Goal: Navigation & Orientation: Understand site structure

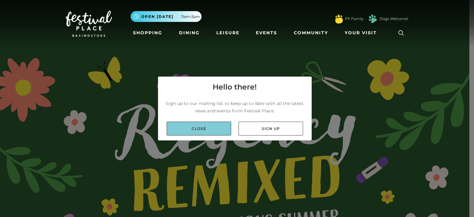
click at [210, 130] on link "Close" at bounding box center [199, 129] width 64 height 14
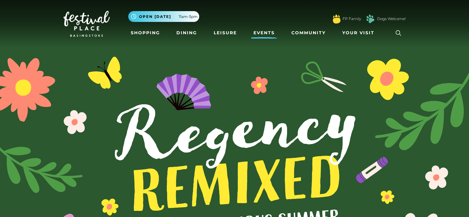
click at [265, 33] on link "Events" at bounding box center [264, 32] width 26 height 11
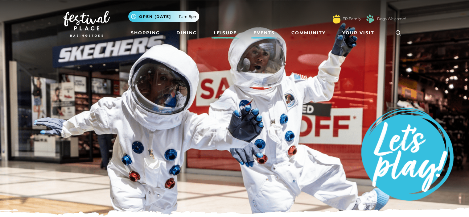
click at [217, 33] on link "Leisure" at bounding box center [225, 32] width 28 height 11
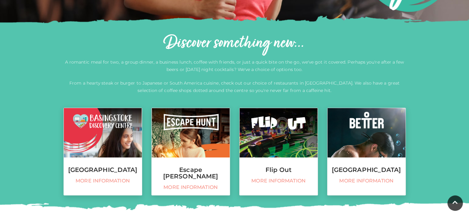
scroll to position [247, 0]
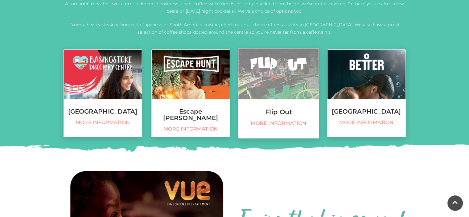
click at [277, 65] on img at bounding box center [278, 73] width 81 height 51
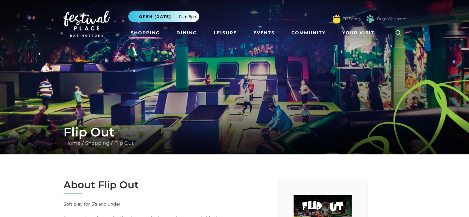
click at [142, 30] on link "Shopping" at bounding box center [145, 32] width 34 height 11
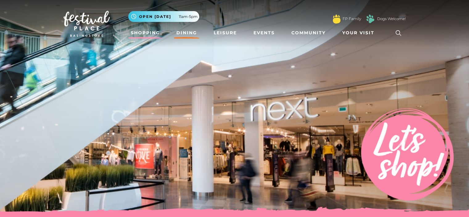
click at [192, 34] on link "Dining" at bounding box center [187, 32] width 26 height 11
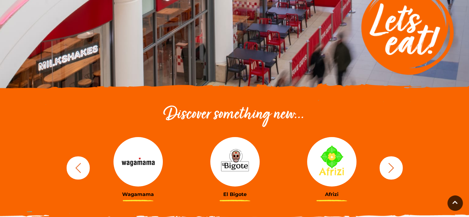
scroll to position [216, 0]
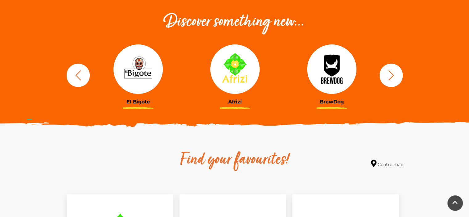
click at [398, 72] on button "button" at bounding box center [391, 75] width 23 height 23
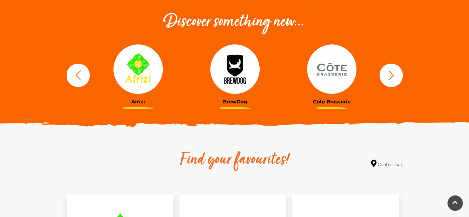
click at [397, 72] on button "button" at bounding box center [391, 75] width 23 height 23
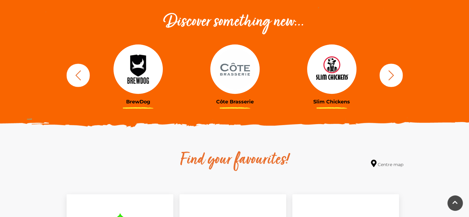
click at [397, 72] on button "button" at bounding box center [391, 75] width 23 height 23
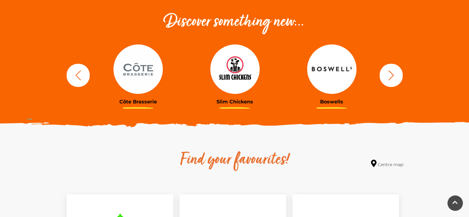
click at [397, 72] on button "button" at bounding box center [391, 75] width 23 height 23
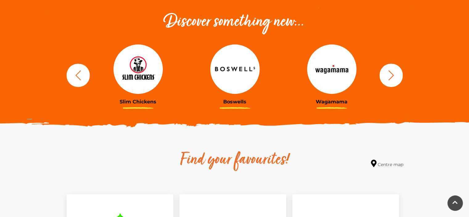
click at [397, 72] on button "button" at bounding box center [391, 75] width 23 height 23
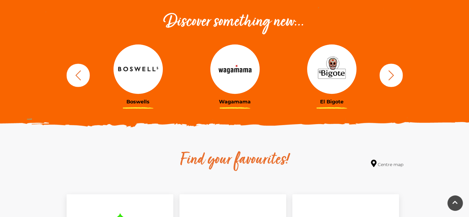
click at [397, 72] on button "button" at bounding box center [391, 75] width 23 height 23
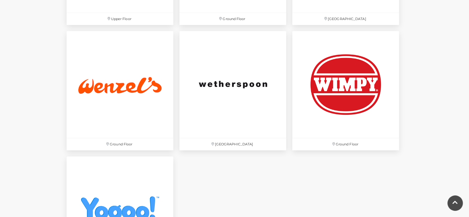
scroll to position [2005, 0]
